Goal: Task Accomplishment & Management: Manage account settings

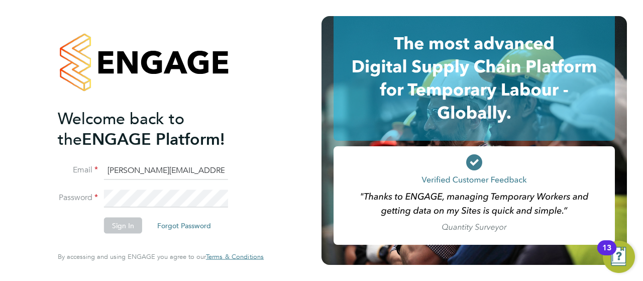
click at [192, 224] on button "Forgot Password" at bounding box center [184, 226] width 70 height 16
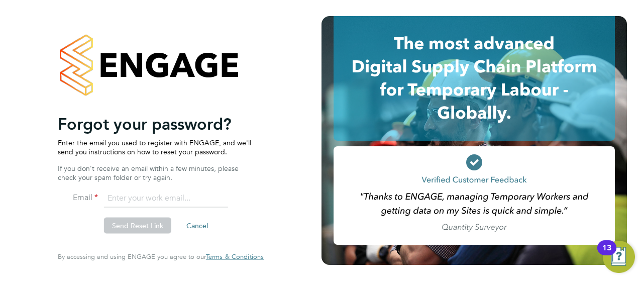
click at [162, 201] on input "email" at bounding box center [166, 198] width 124 height 18
type input "[PERSON_NAME][EMAIL_ADDRESS][PERSON_NAME][DOMAIN_NAME]"
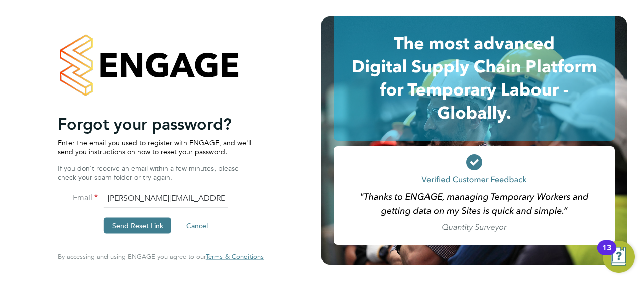
click at [161, 220] on button "Send Reset Link" at bounding box center [137, 226] width 67 height 16
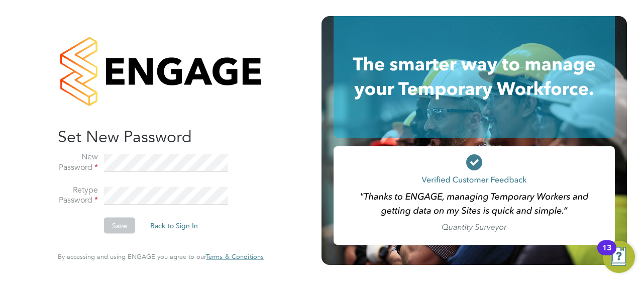
click at [158, 186] on li "Retype Password" at bounding box center [156, 200] width 196 height 33
click at [159, 185] on li "Retype Password" at bounding box center [156, 200] width 196 height 33
click at [109, 225] on button "Save" at bounding box center [119, 226] width 31 height 16
